Goal: Information Seeking & Learning: Learn about a topic

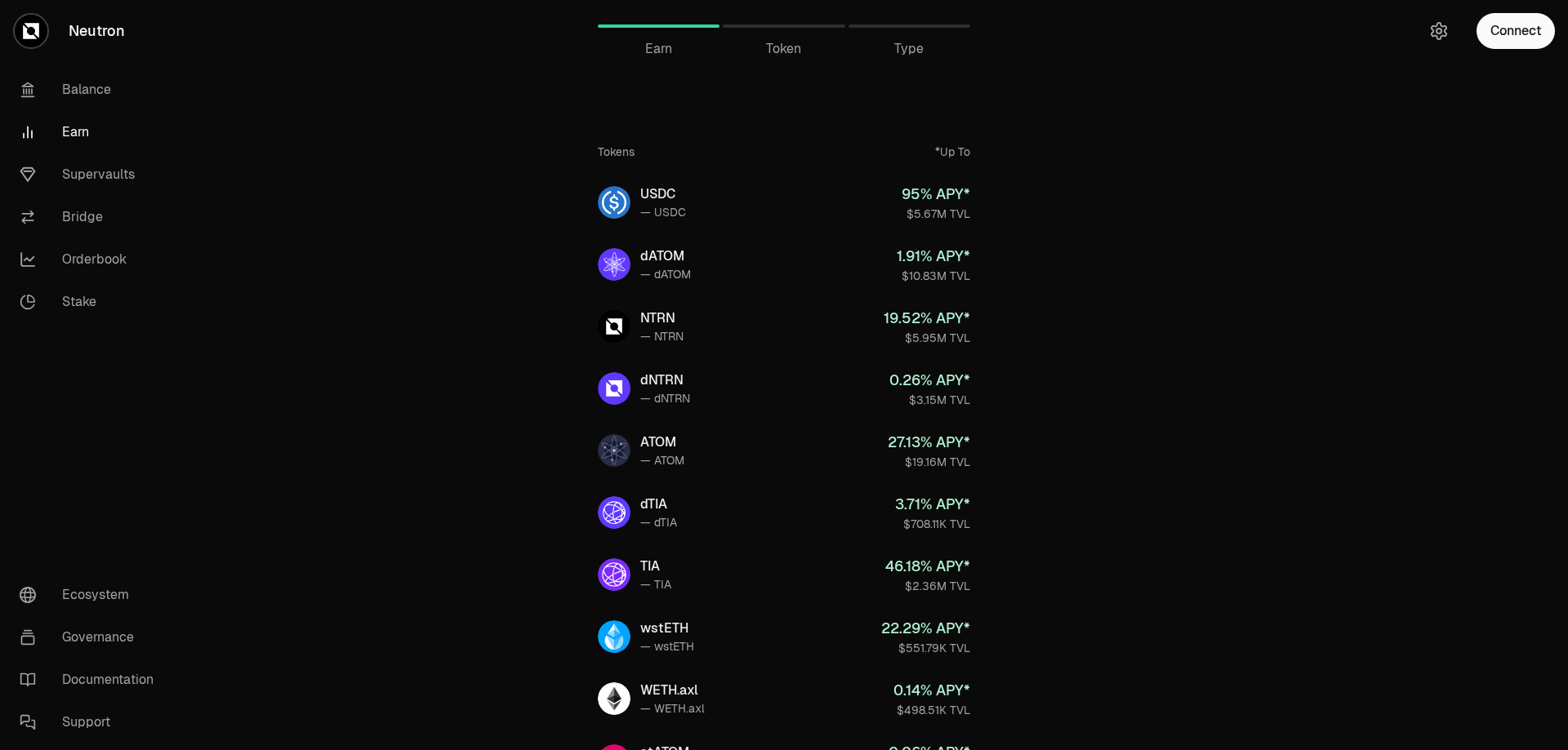
click at [814, 168] on div "Tokens *Up To" at bounding box center [784, 151] width 372 height 42
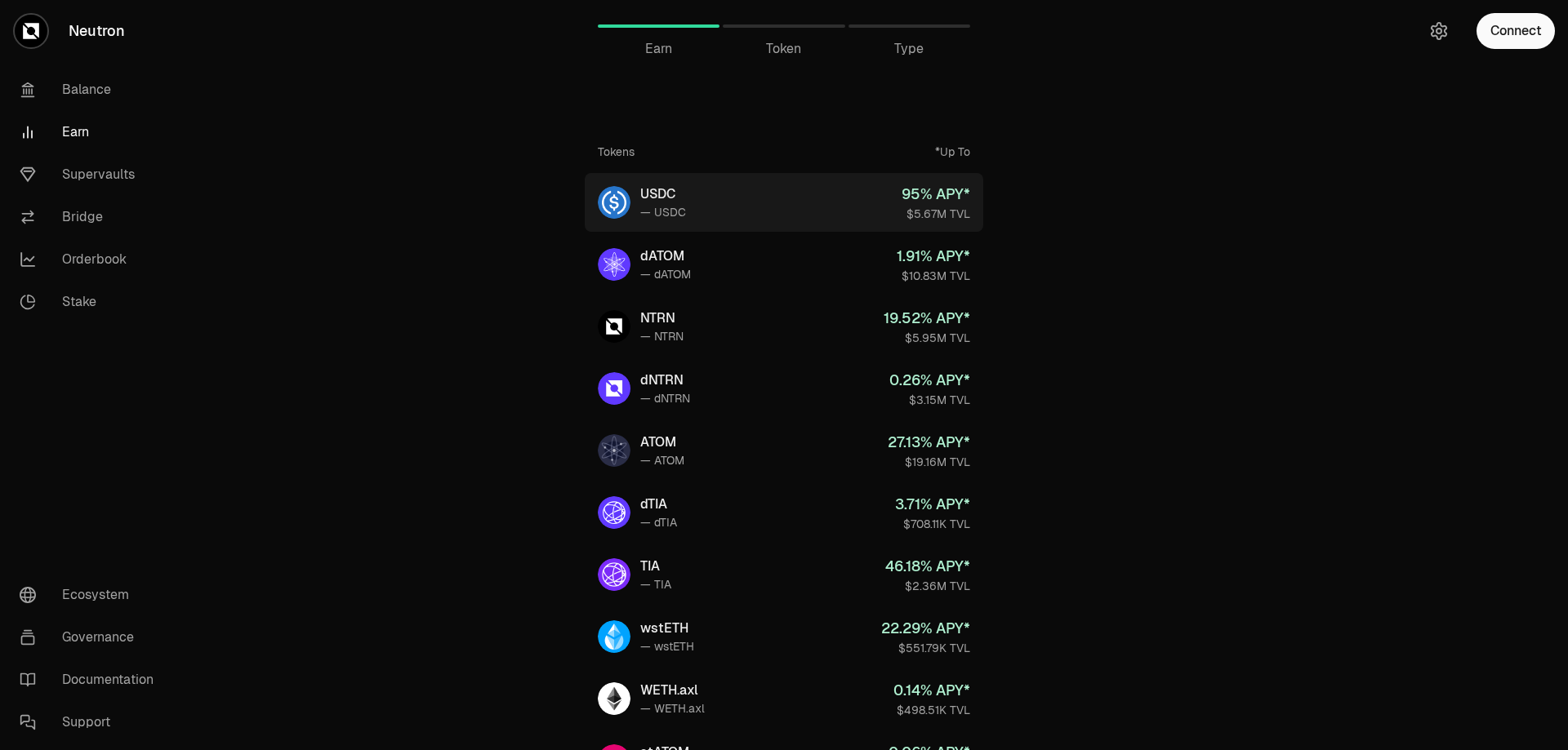
click at [795, 207] on link "USDC — USDC 95 % APY* $5.67M TVL" at bounding box center [784, 202] width 399 height 59
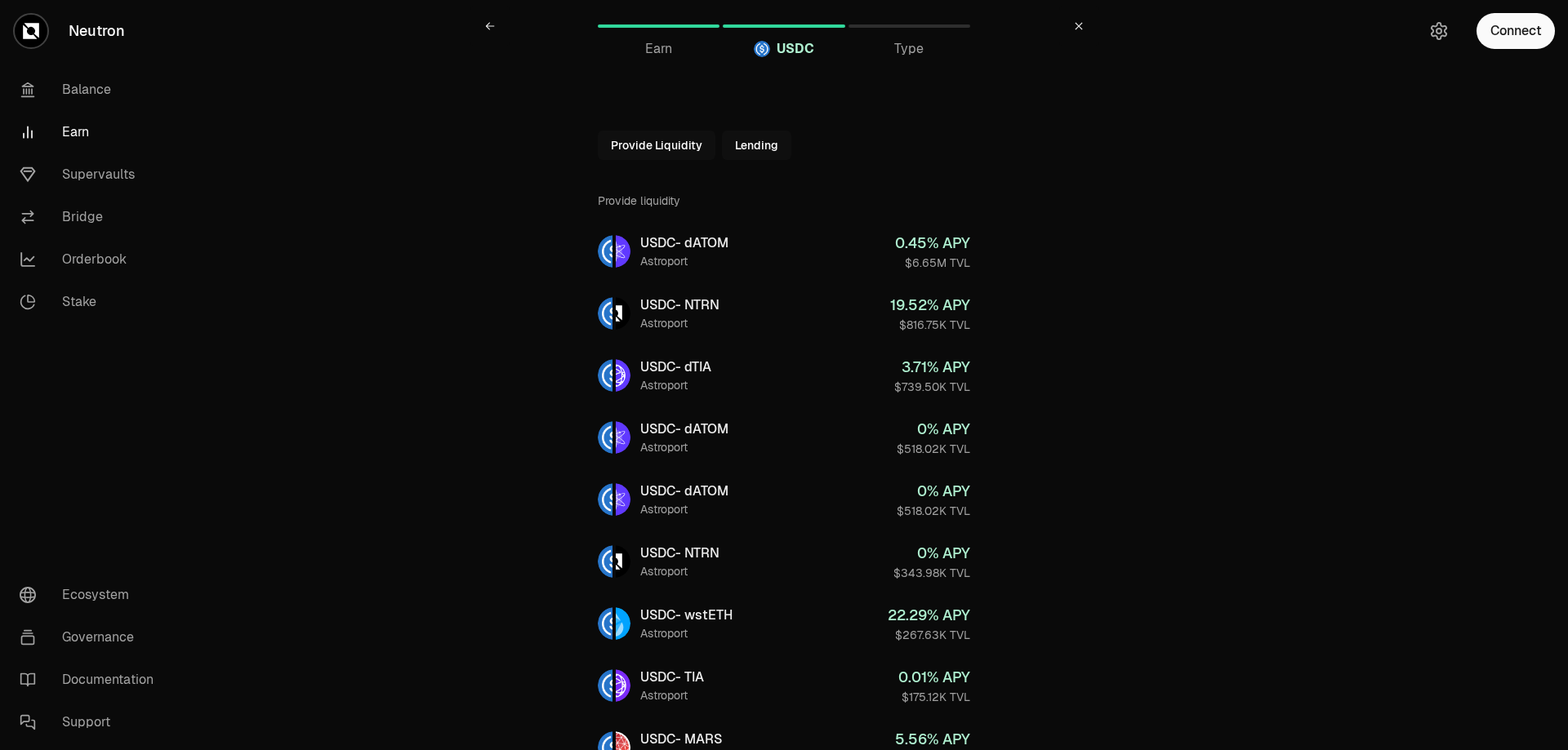
click at [677, 152] on button "Provide Liquidity" at bounding box center [656, 145] width 117 height 29
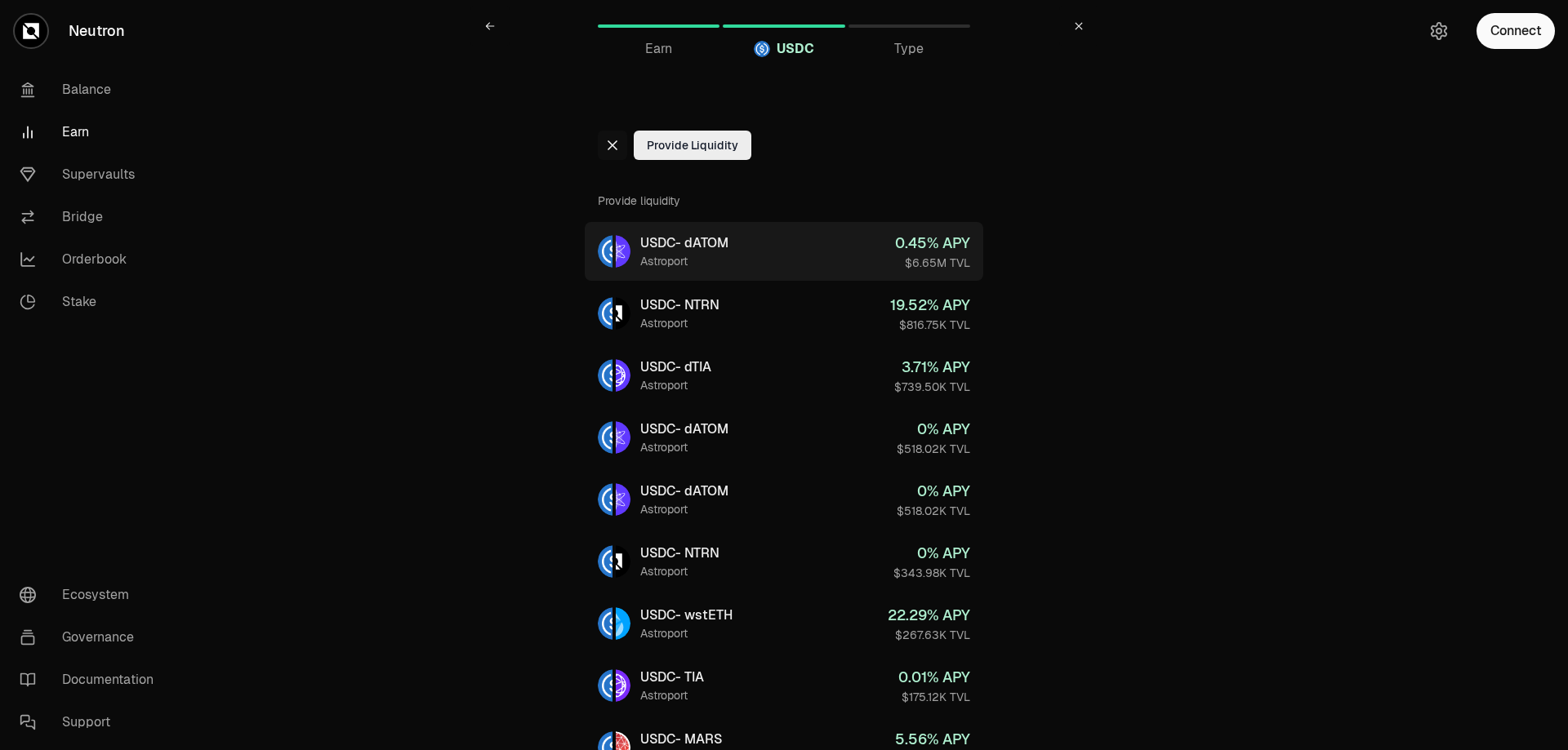
click at [696, 250] on div "USDC - dATOM" at bounding box center [684, 243] width 88 height 20
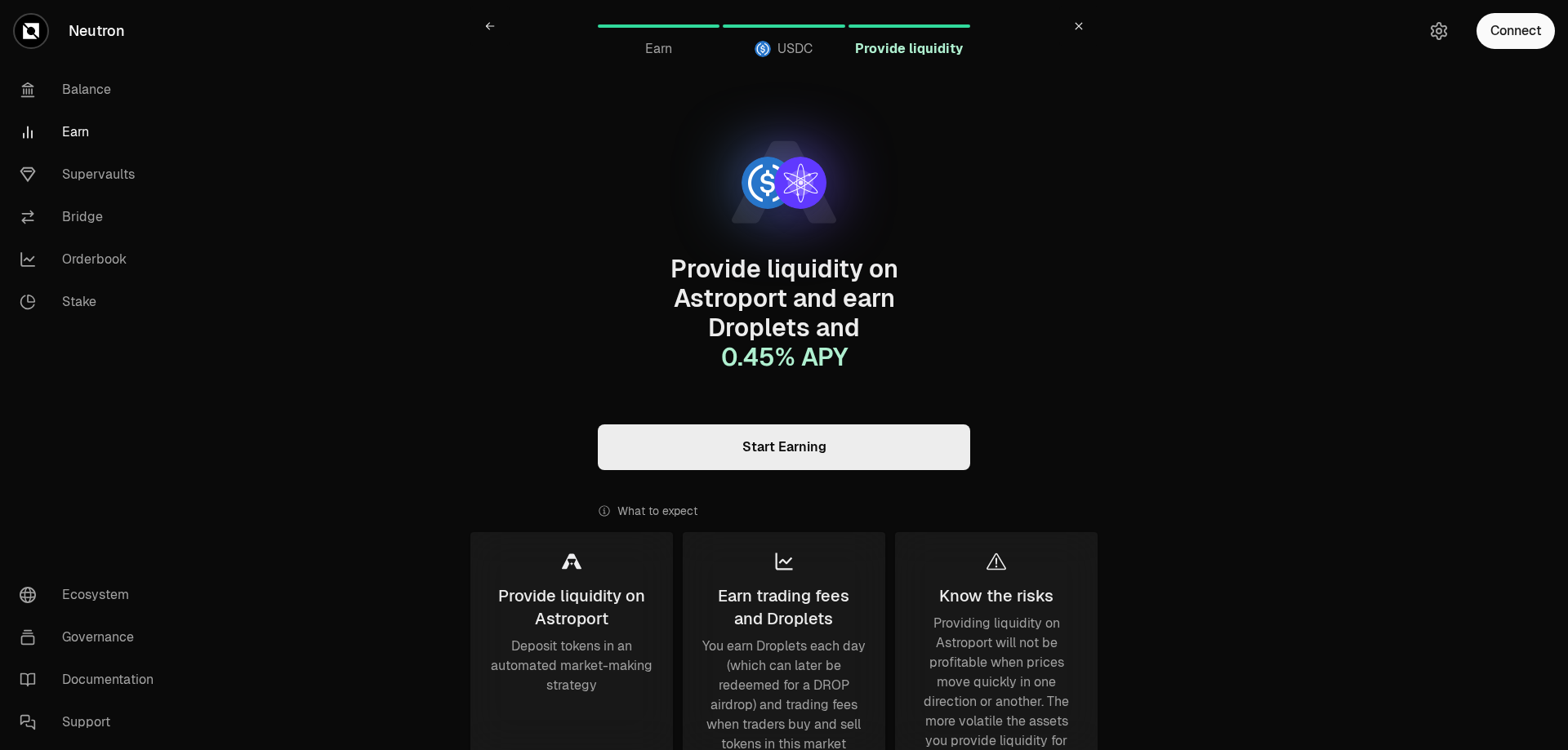
click at [809, 451] on link "Start Earning" at bounding box center [784, 447] width 372 height 46
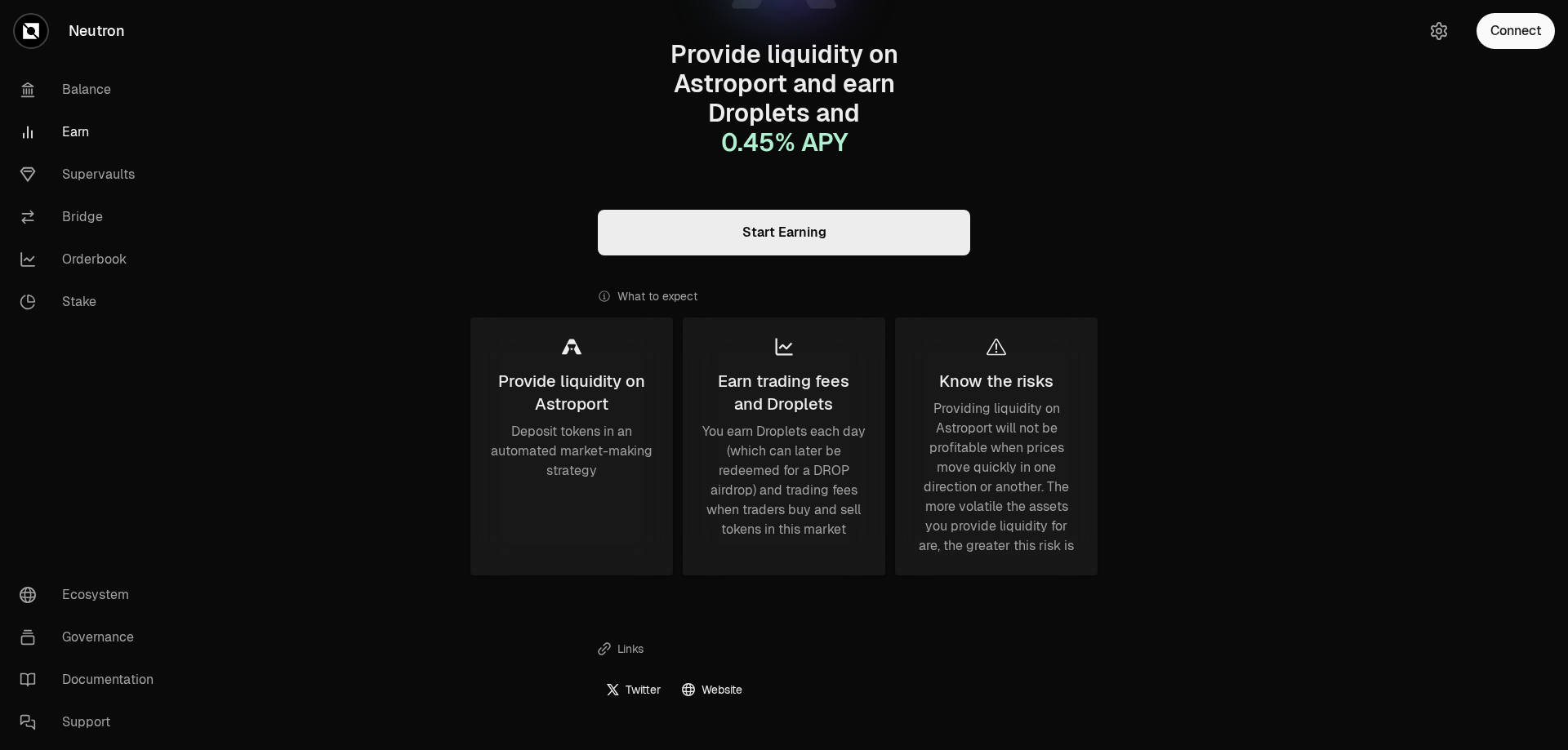
scroll to position [374, 0]
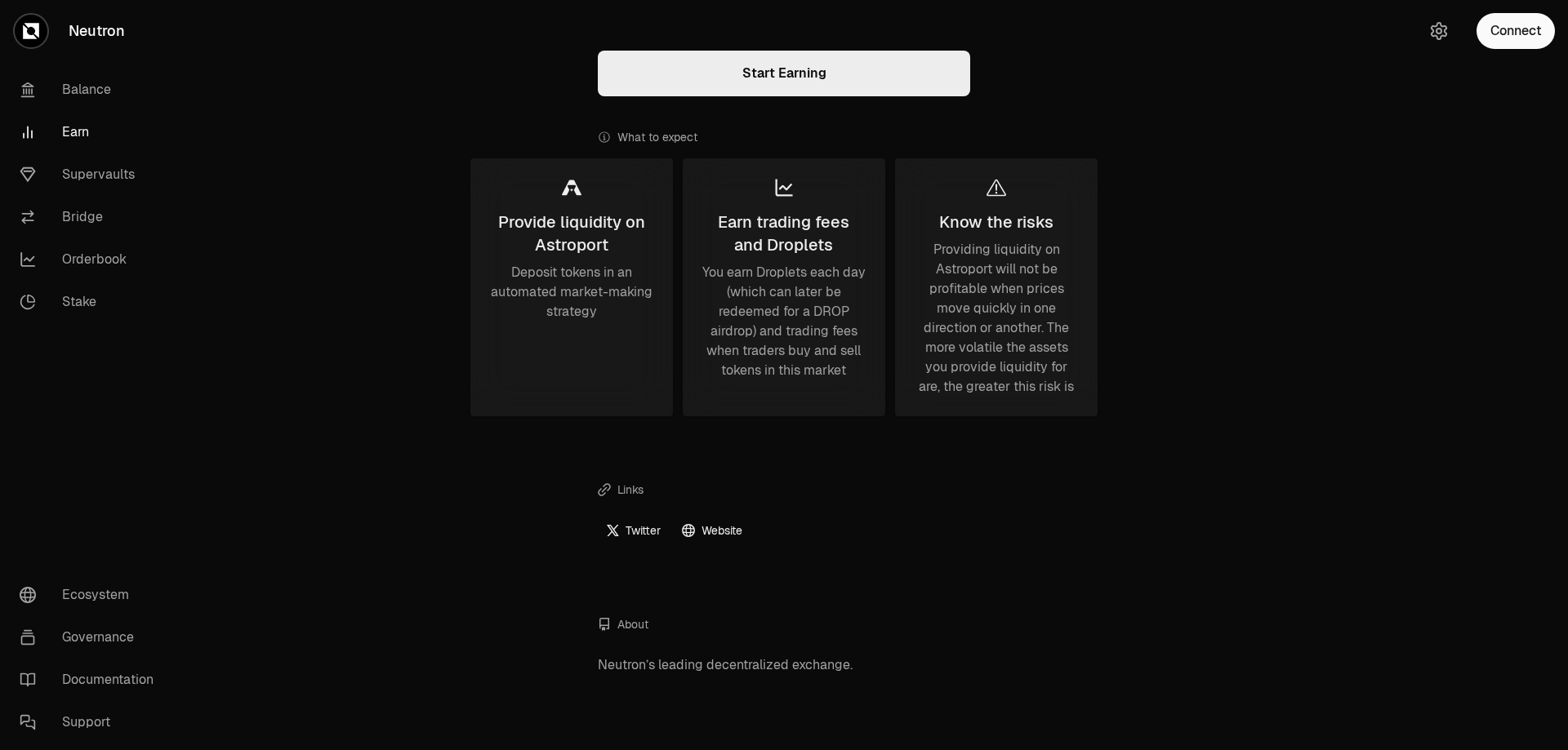
click at [59, 129] on link "Earn" at bounding box center [92, 132] width 170 height 42
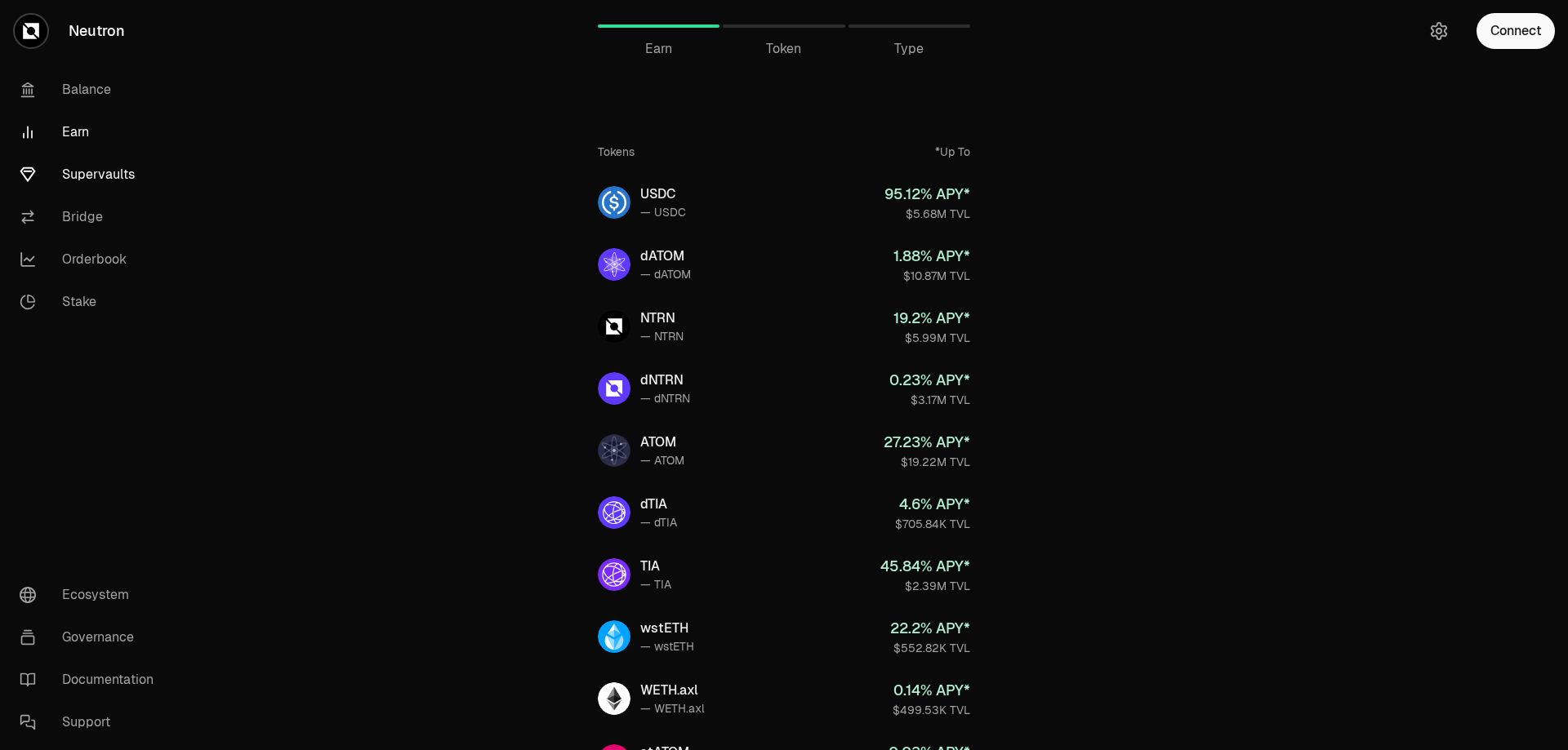
click at [94, 171] on link "Supervaults" at bounding box center [92, 174] width 170 height 42
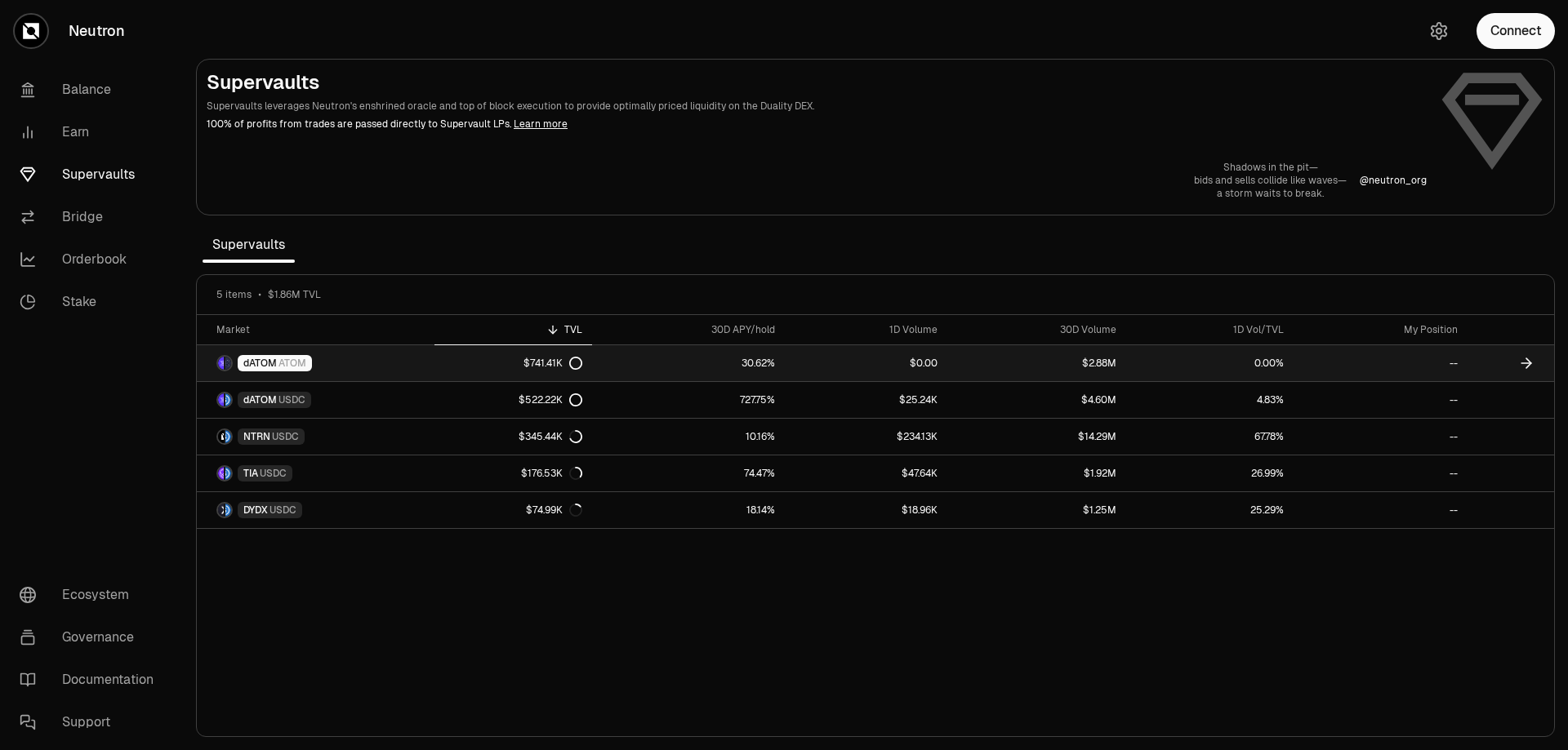
click at [392, 363] on link "dATOM ATOM" at bounding box center [315, 363] width 237 height 36
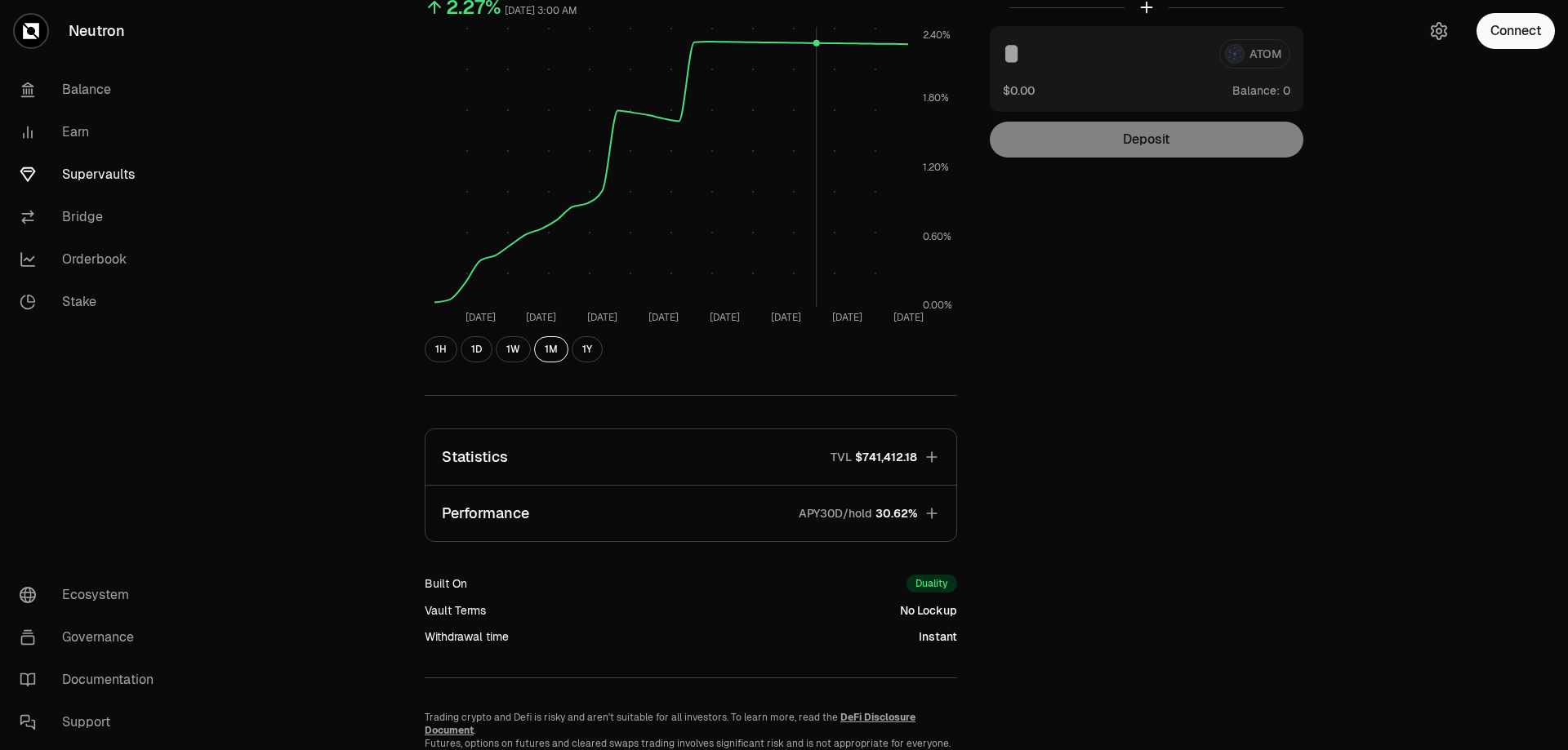
scroll to position [293, 0]
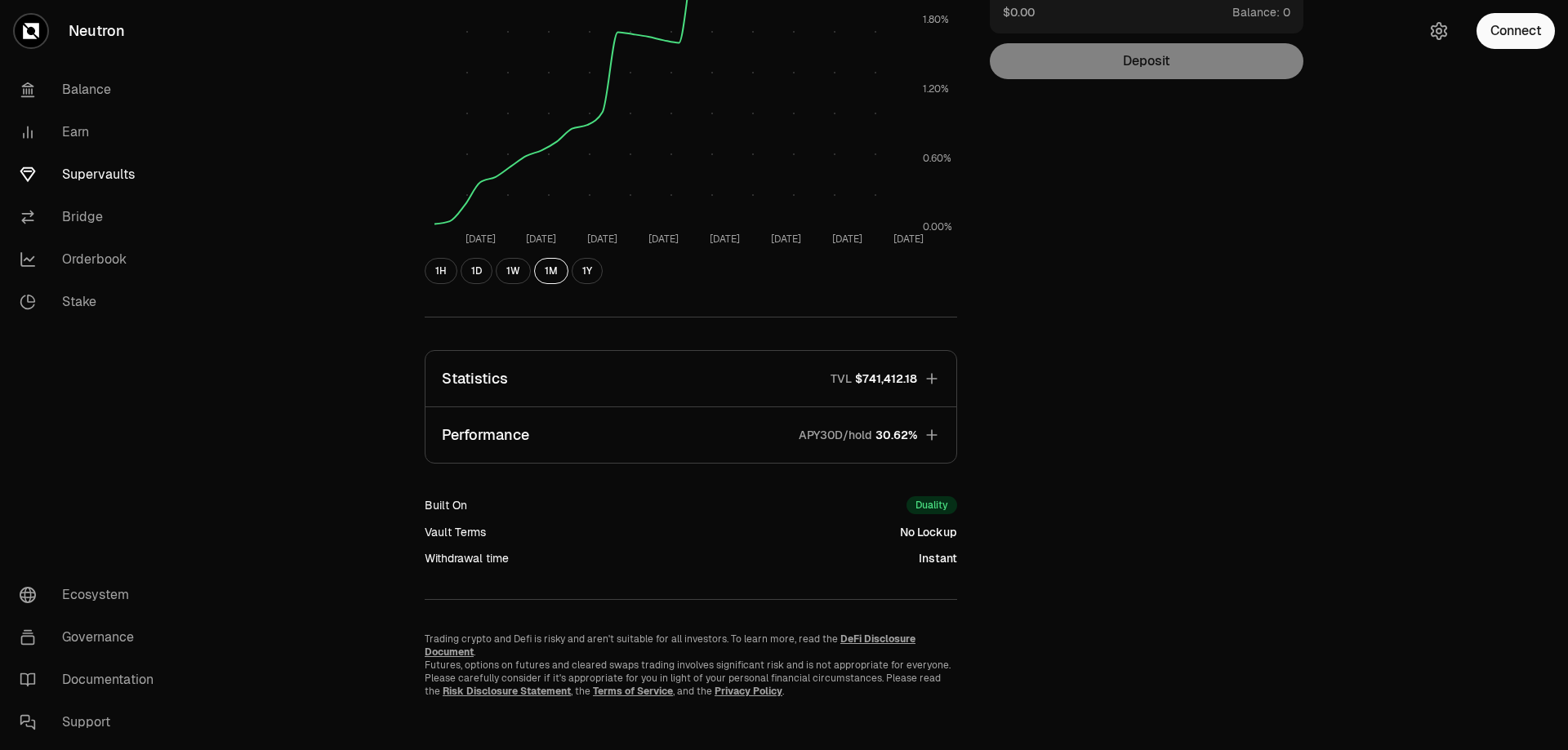
click at [888, 384] on span "$741,412.18" at bounding box center [886, 379] width 62 height 17
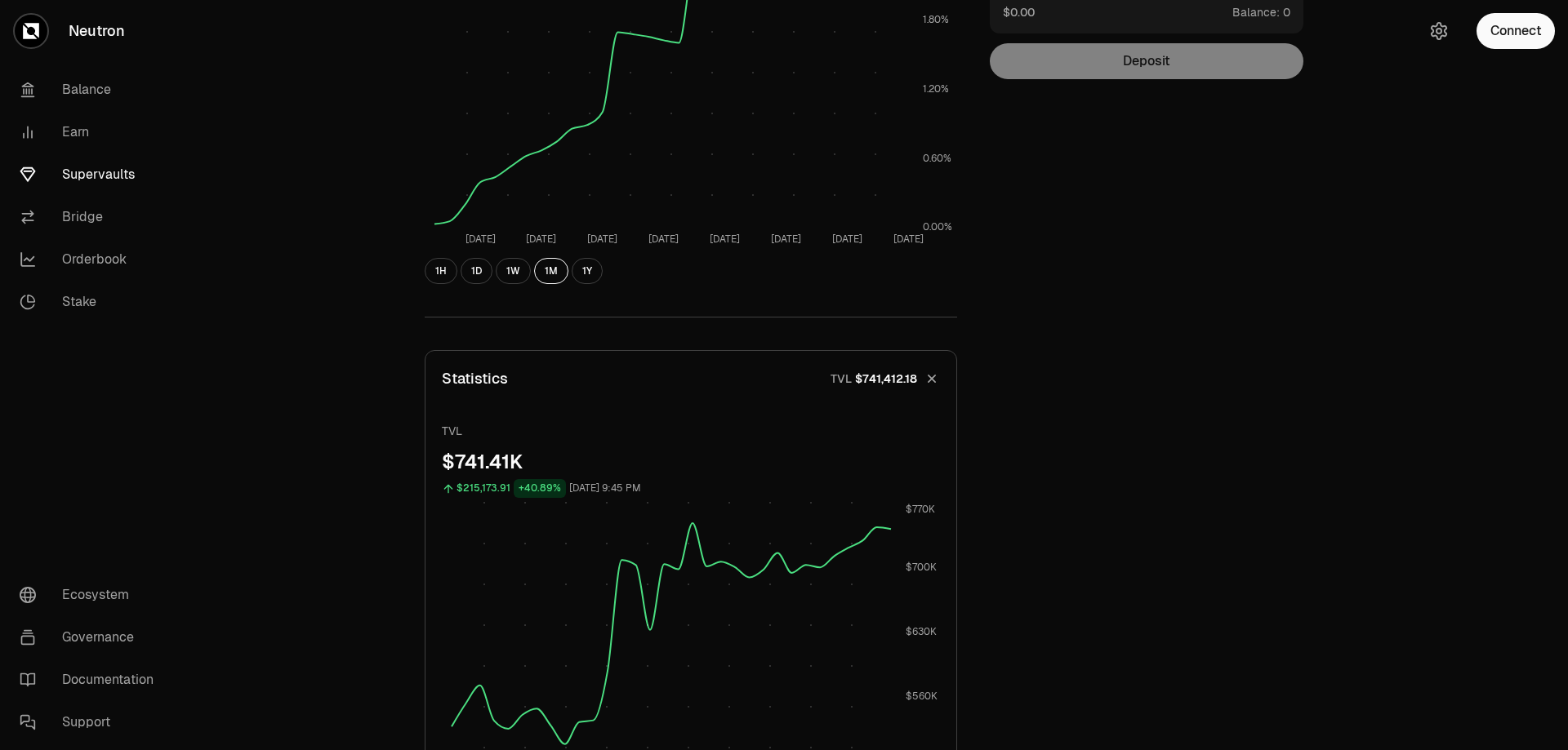
drag, startPoint x: 888, startPoint y: 384, endPoint x: 1265, endPoint y: 420, distance: 378.7
click at [1265, 420] on div "Explore dATOM - ATOM Vault dATOM ATOM 1.1864 ATOM ($4.66) = 1 dATOM ($5.53) Per…" at bounding box center [875, 761] width 941 height 1979
click at [1186, 465] on div "Explore dATOM - ATOM Vault dATOM ATOM 1.1864 ATOM ($4.66) = 1 dATOM ($5.53) Per…" at bounding box center [875, 761] width 941 height 1979
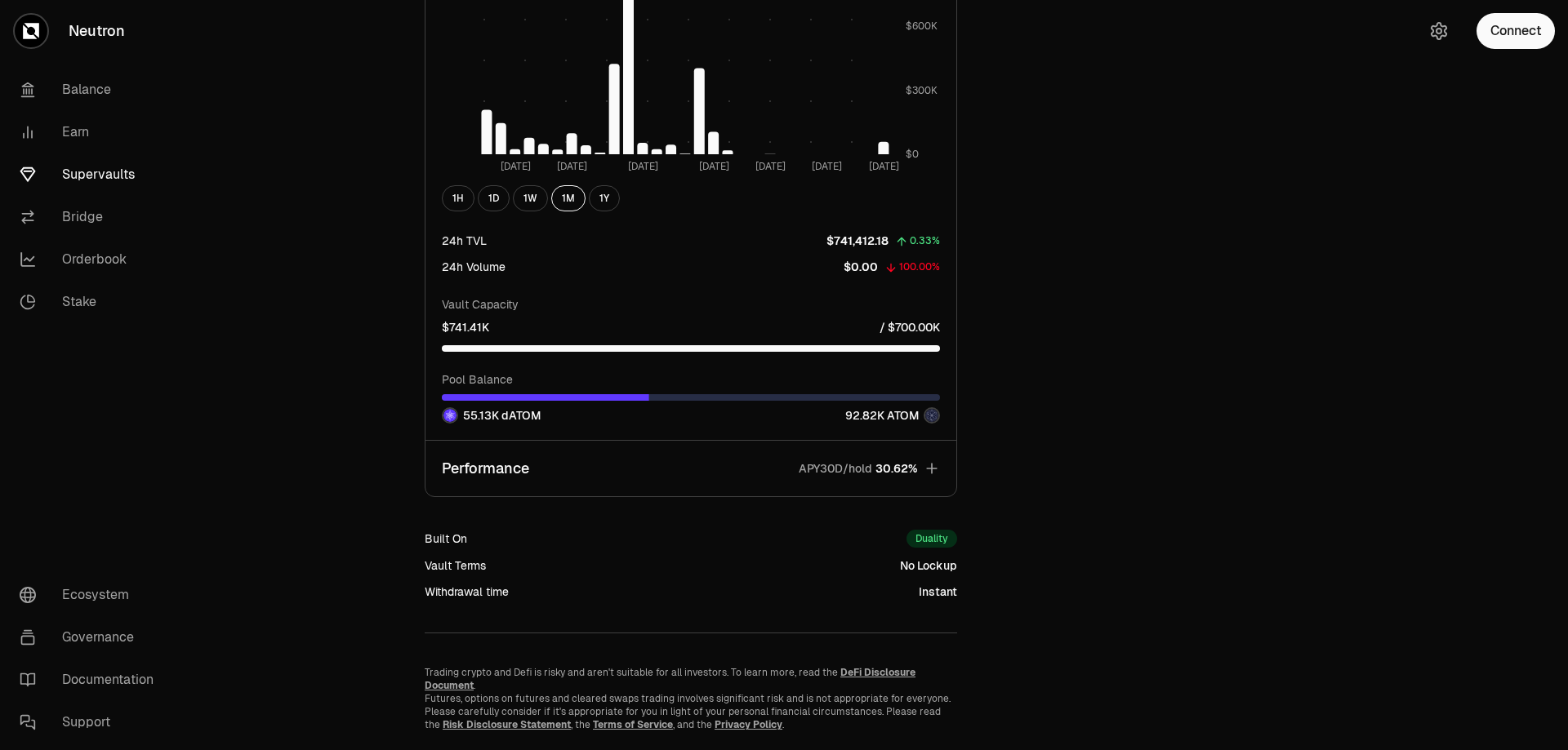
scroll to position [1346, 0]
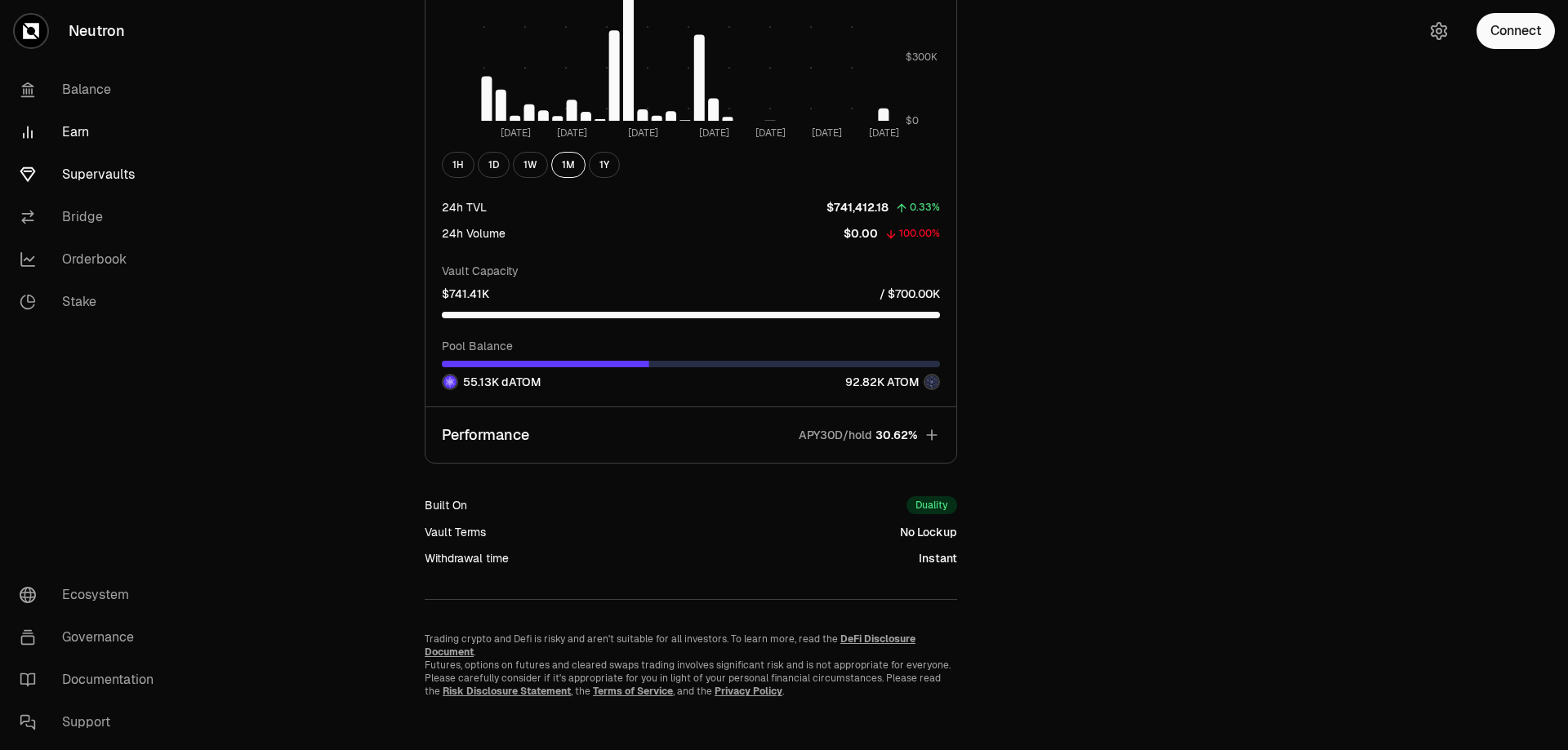
click at [87, 132] on link "Earn" at bounding box center [92, 132] width 170 height 42
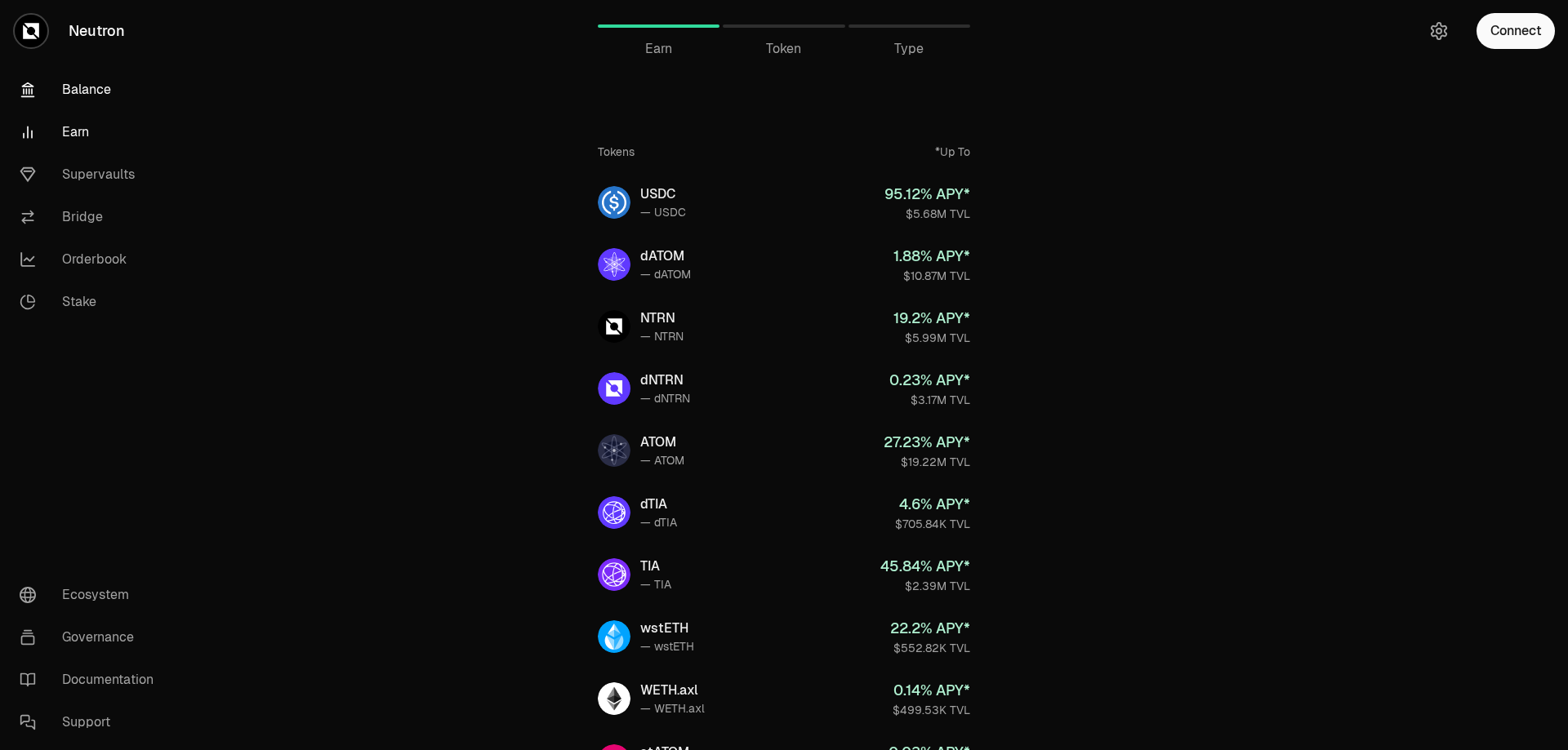
click at [106, 95] on link "Balance" at bounding box center [92, 89] width 170 height 42
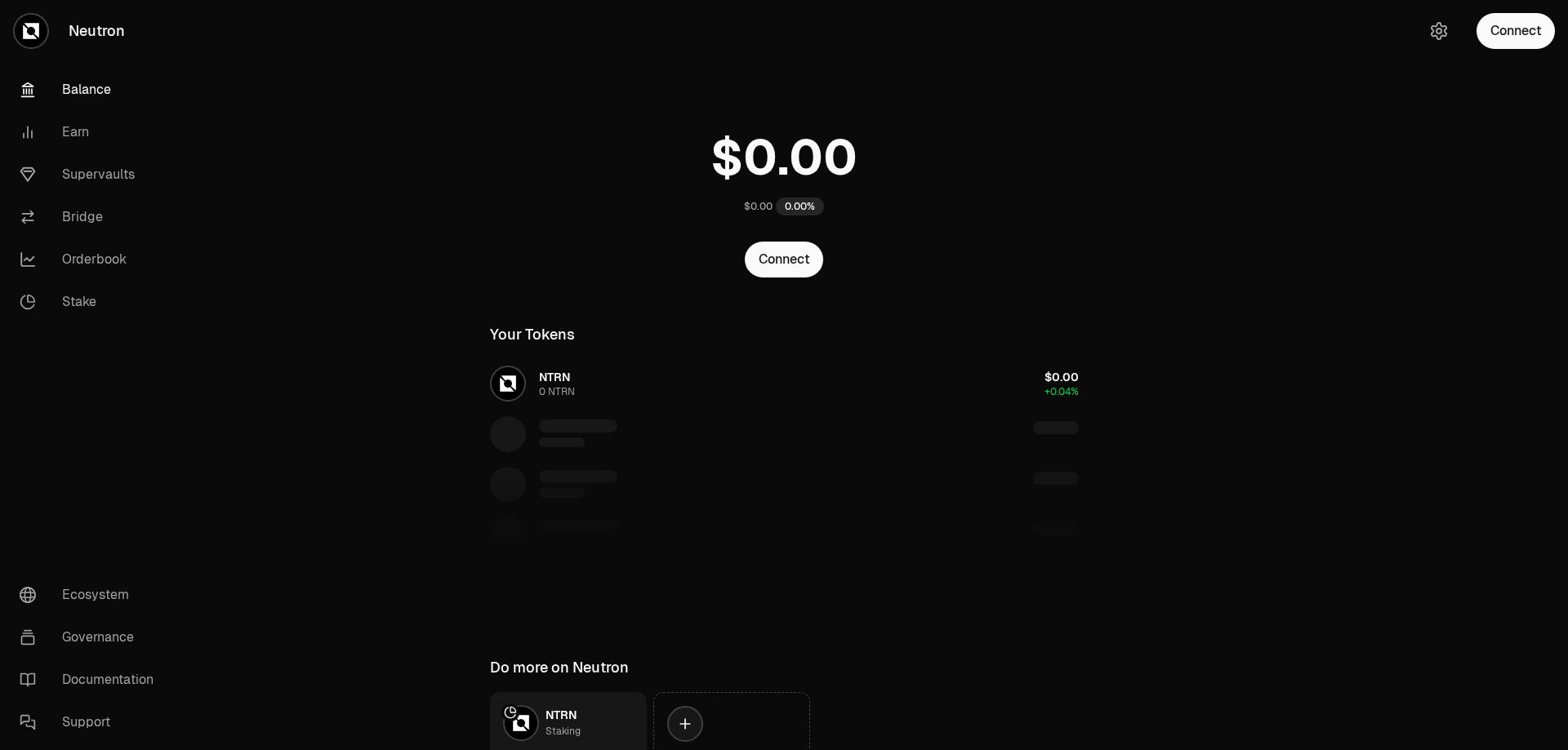
click at [77, 102] on link "Balance" at bounding box center [92, 89] width 170 height 42
click at [92, 139] on link "Earn" at bounding box center [92, 132] width 170 height 42
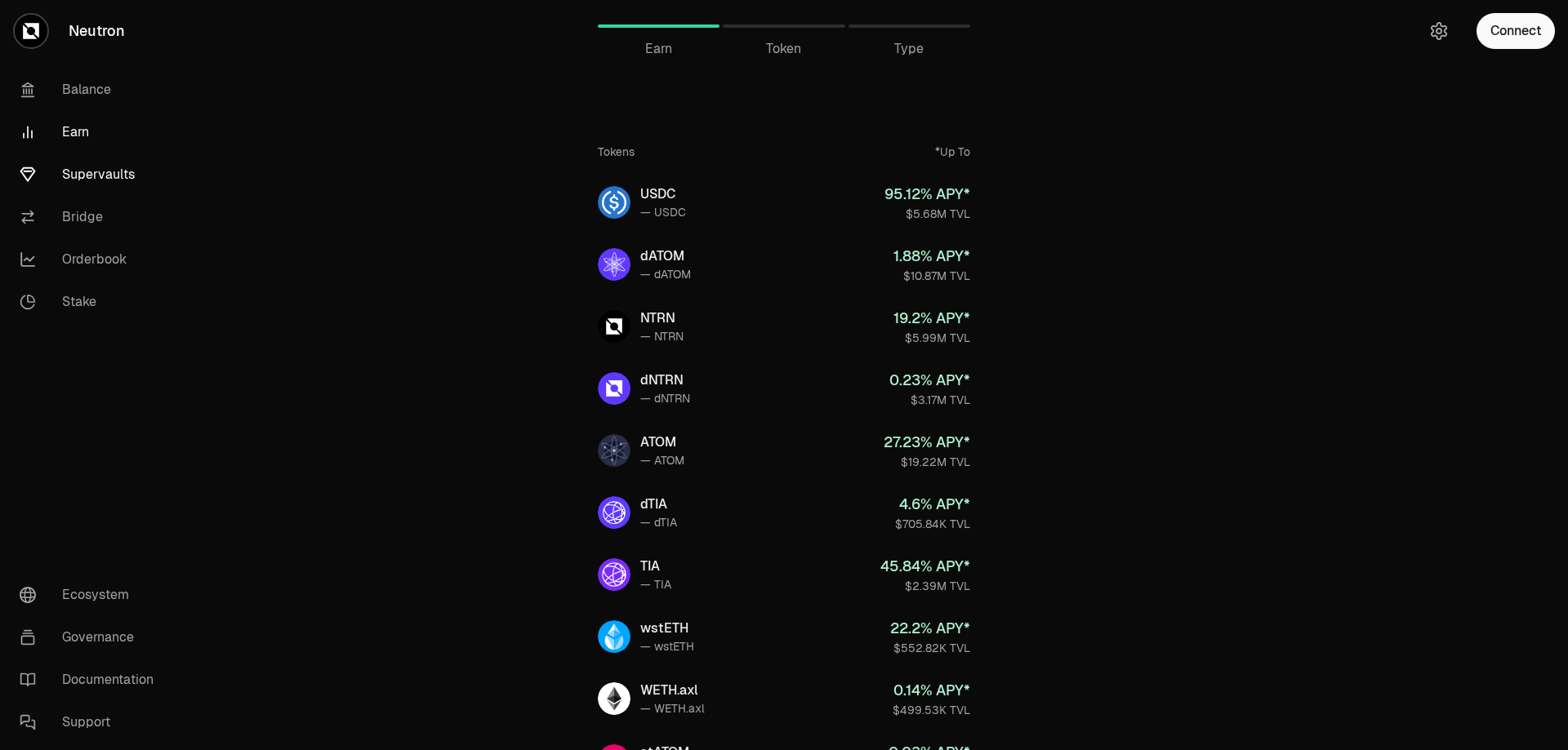
click at [90, 171] on link "Supervaults" at bounding box center [92, 174] width 170 height 42
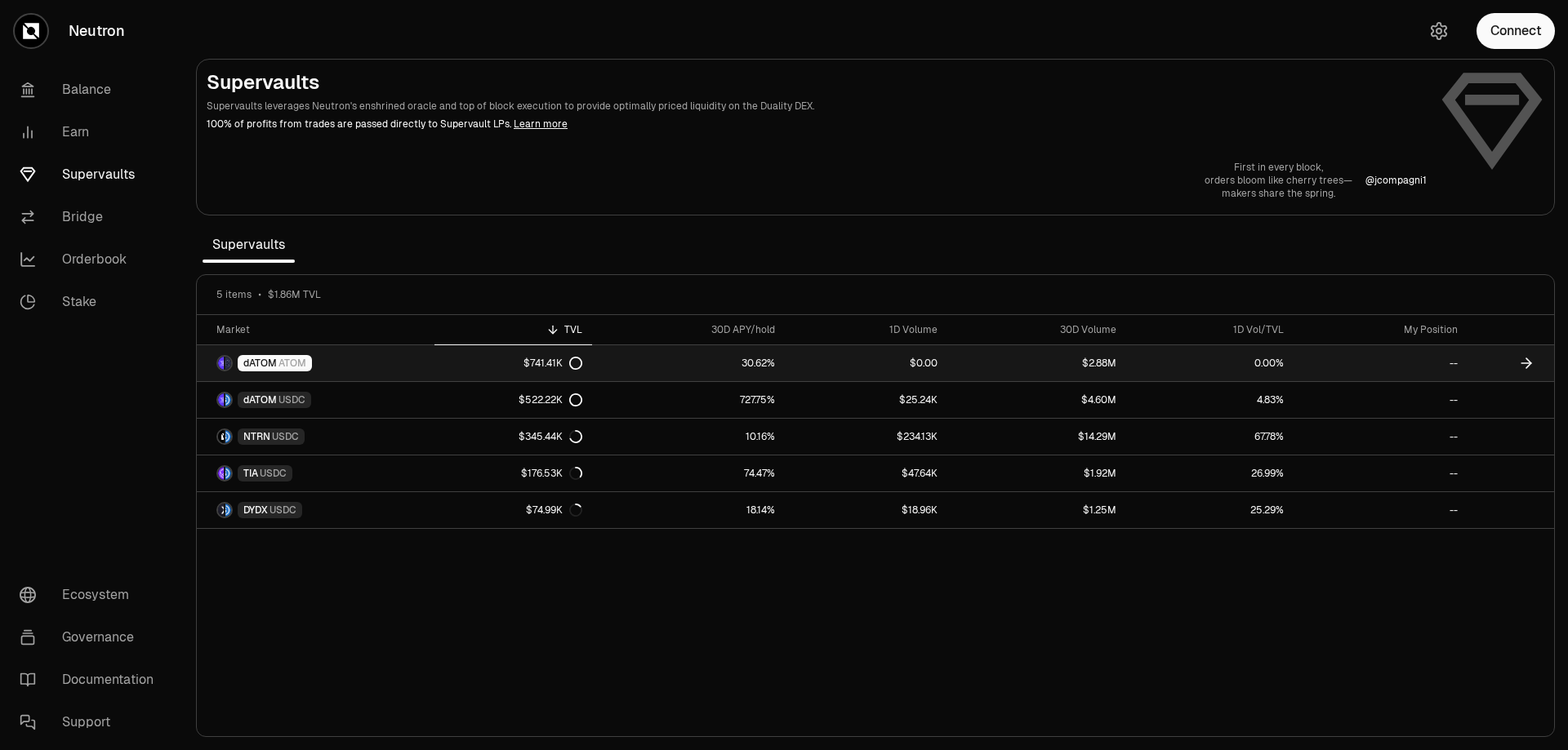
click at [421, 370] on link "dATOM ATOM" at bounding box center [315, 363] width 237 height 36
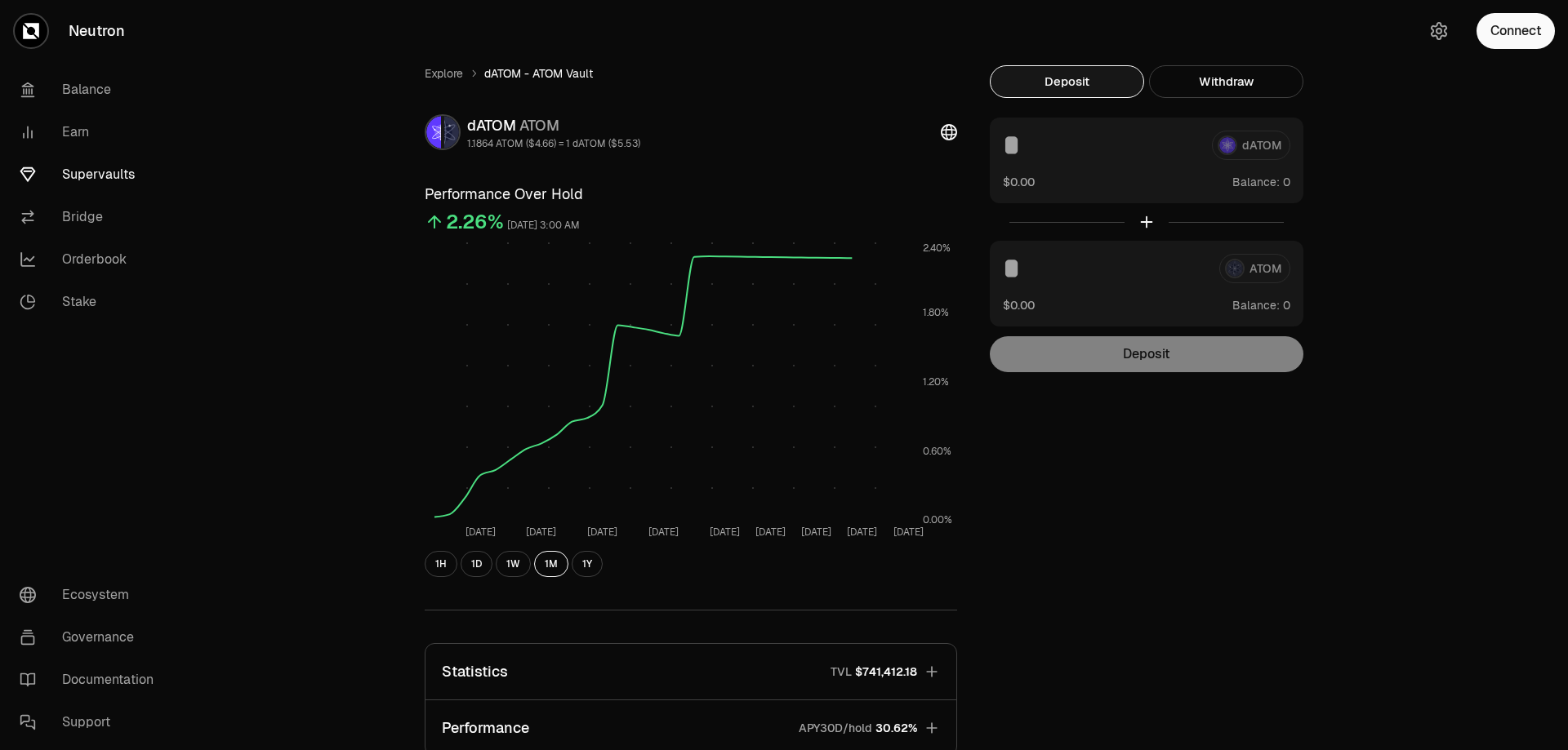
click at [92, 177] on link "Supervaults" at bounding box center [92, 174] width 170 height 42
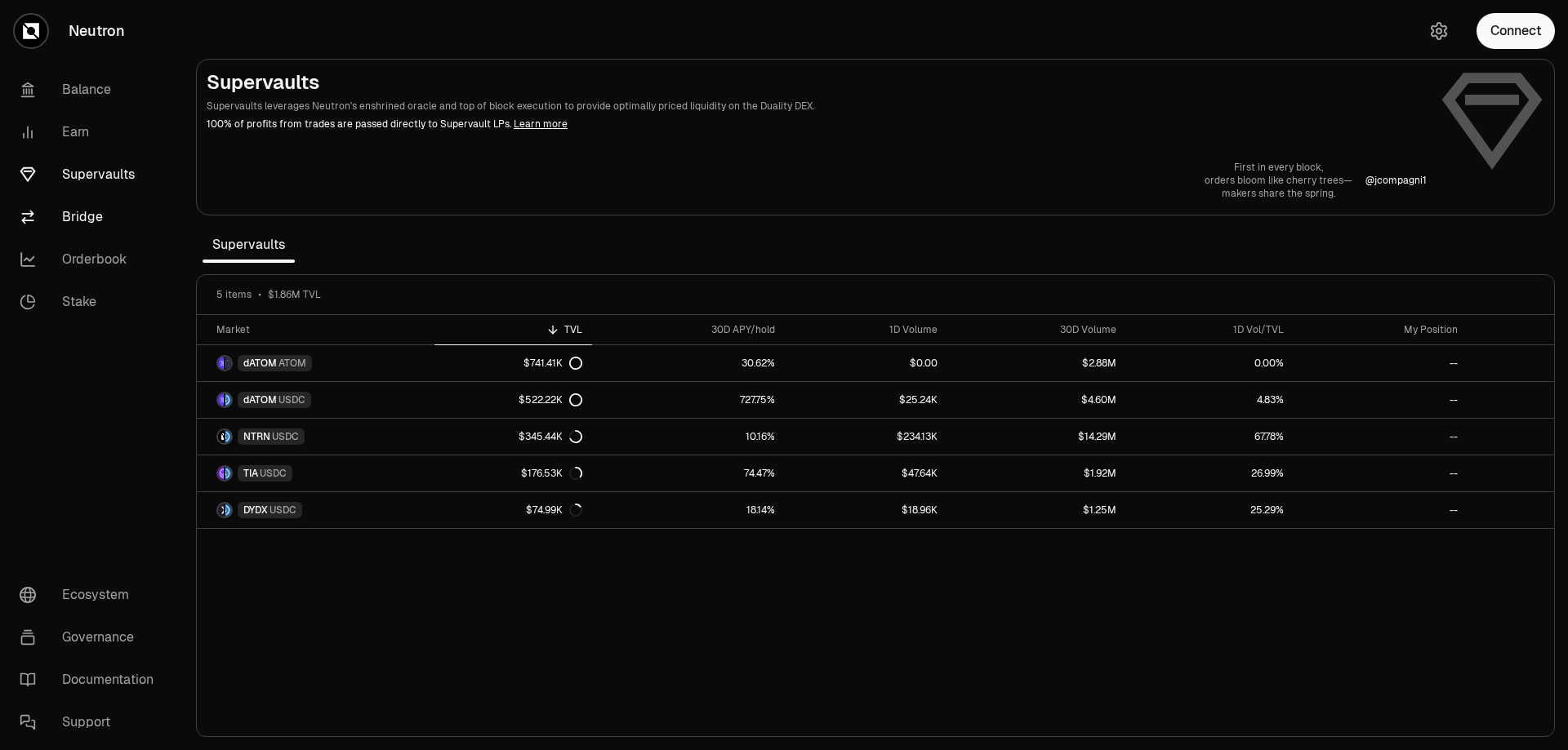
click at [87, 230] on link "Bridge" at bounding box center [92, 216] width 170 height 42
